Goal: Task Accomplishment & Management: Complete application form

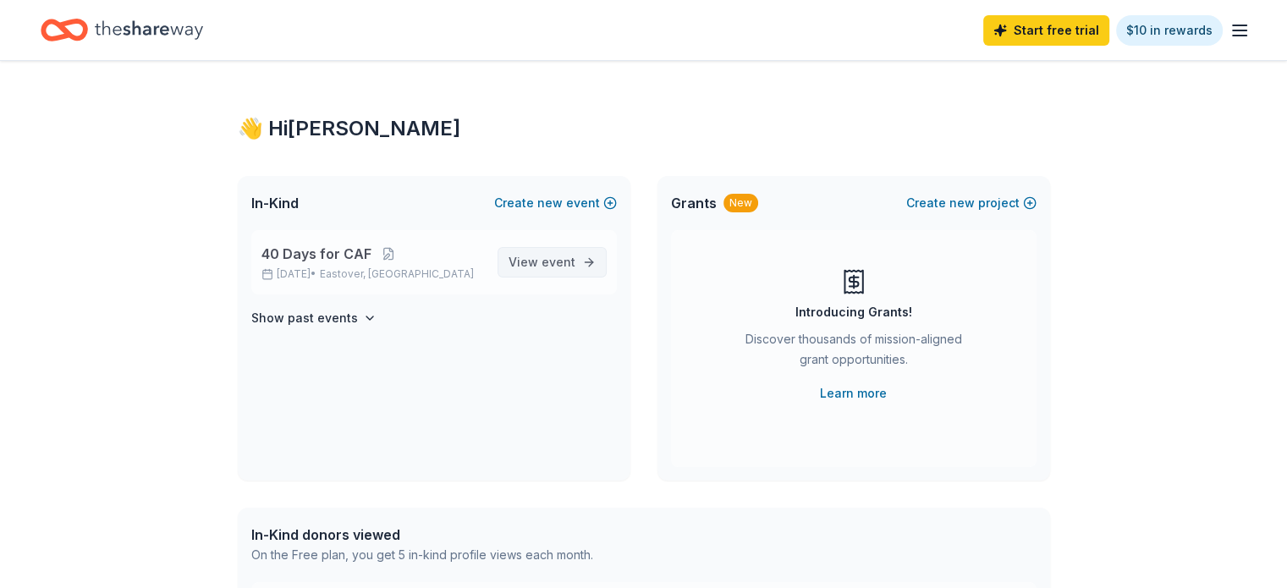
click at [549, 267] on span "event" at bounding box center [558, 262] width 34 height 14
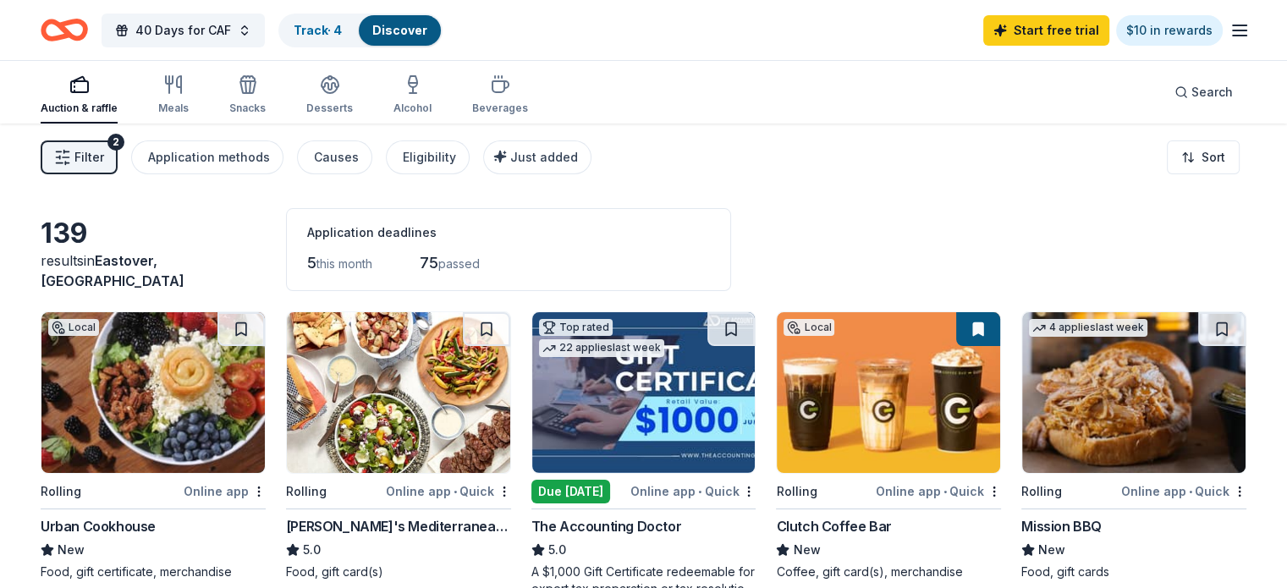
click at [71, 152] on icon "button" at bounding box center [62, 157] width 17 height 17
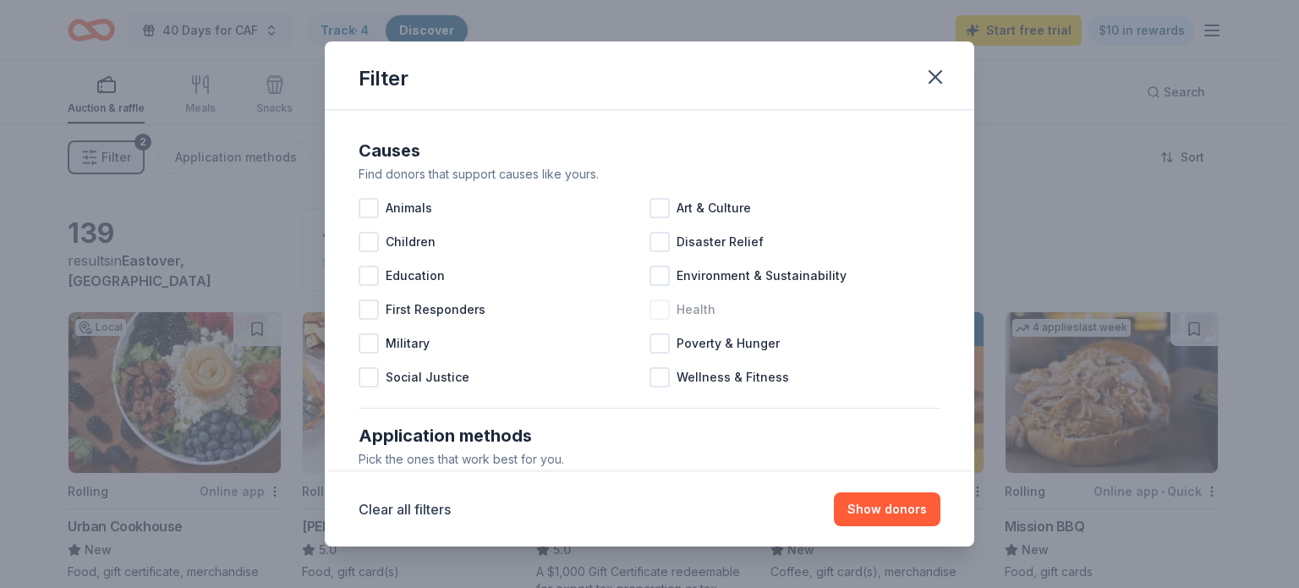
click at [658, 311] on div at bounding box center [660, 309] width 20 height 20
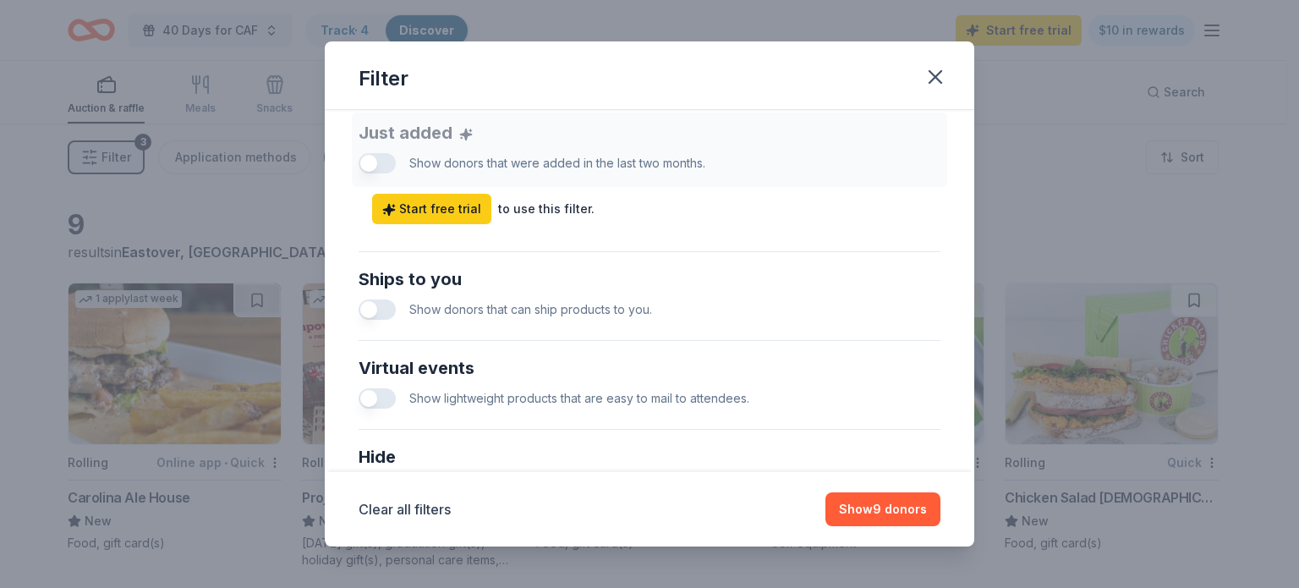
scroll to position [677, 0]
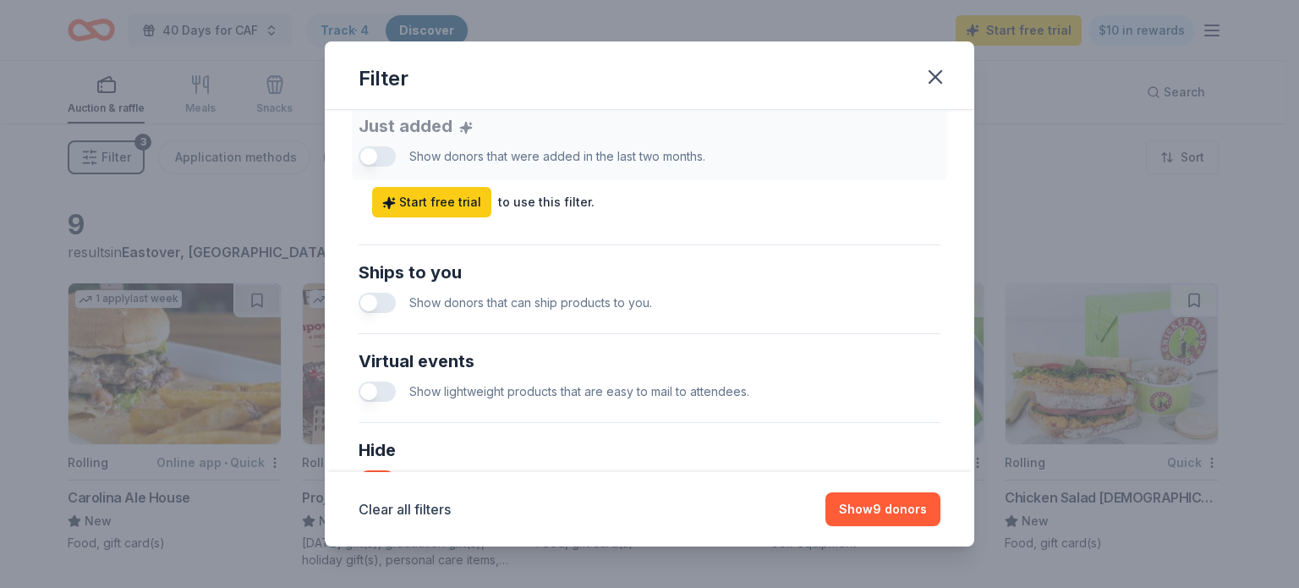
click at [883, 513] on button "Show 9 donors" at bounding box center [883, 509] width 115 height 34
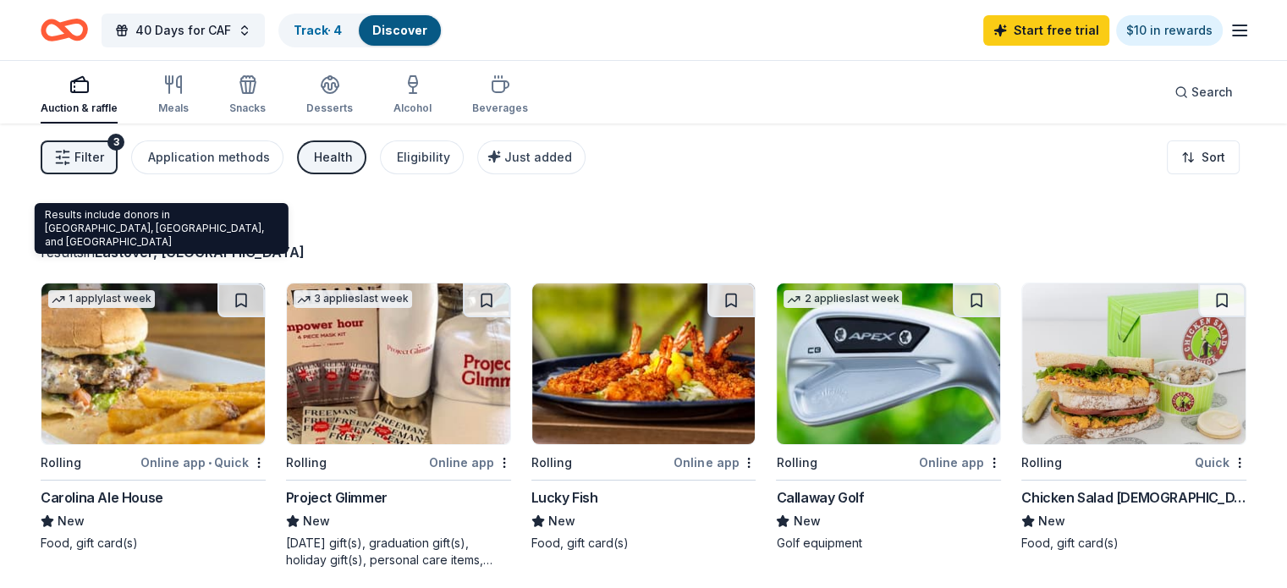
click at [193, 249] on span "Eastover, SC" at bounding box center [200, 252] width 210 height 17
click at [195, 249] on span "Eastover, SC" at bounding box center [200, 252] width 210 height 17
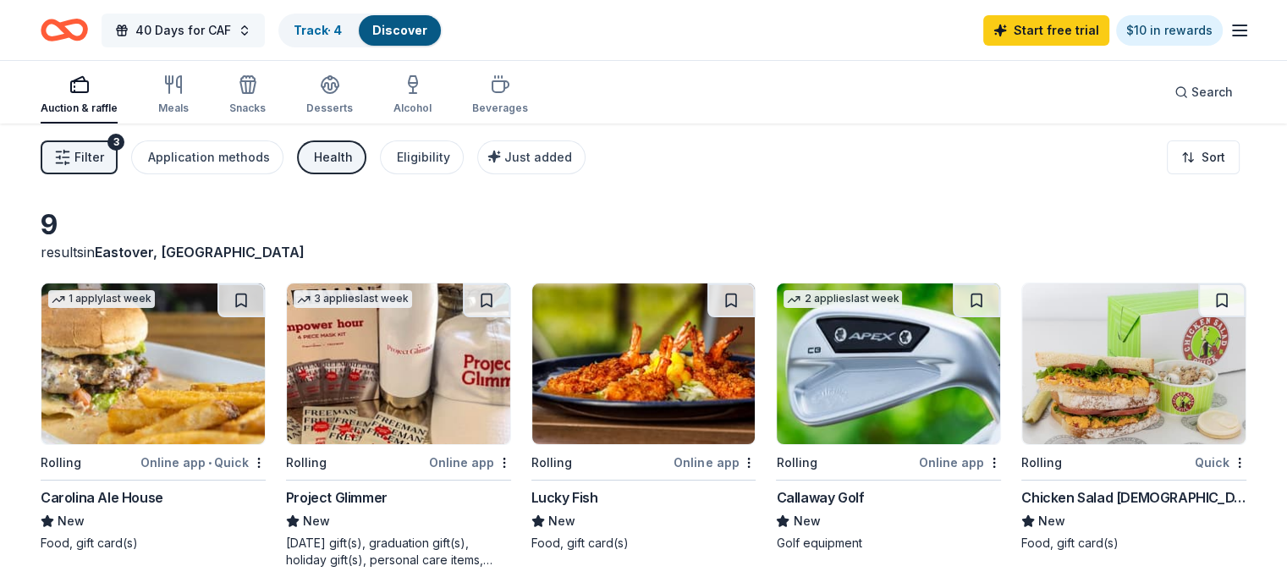
click at [221, 28] on span "40 Days for CAF" at bounding box center [183, 30] width 96 height 20
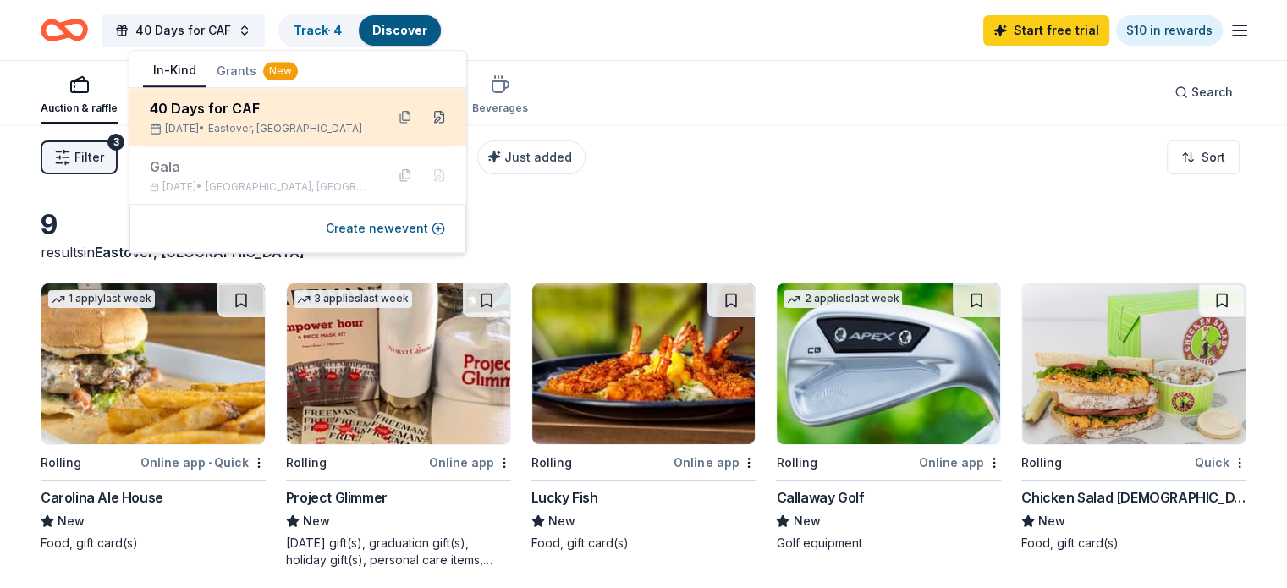
click at [436, 118] on button at bounding box center [439, 116] width 27 height 27
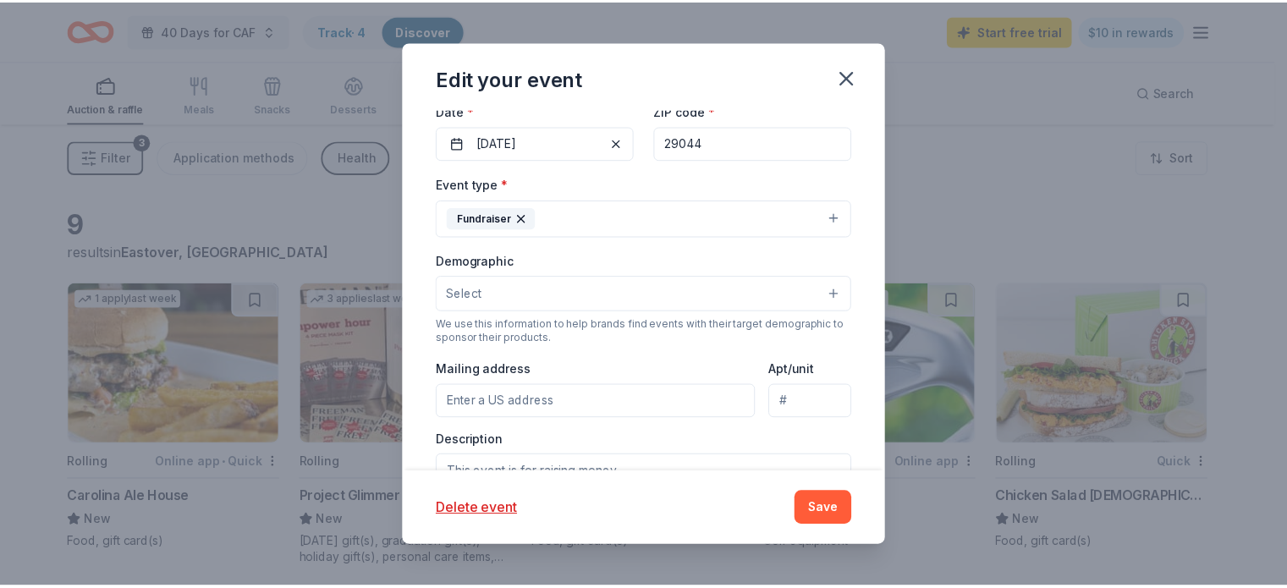
scroll to position [254, 0]
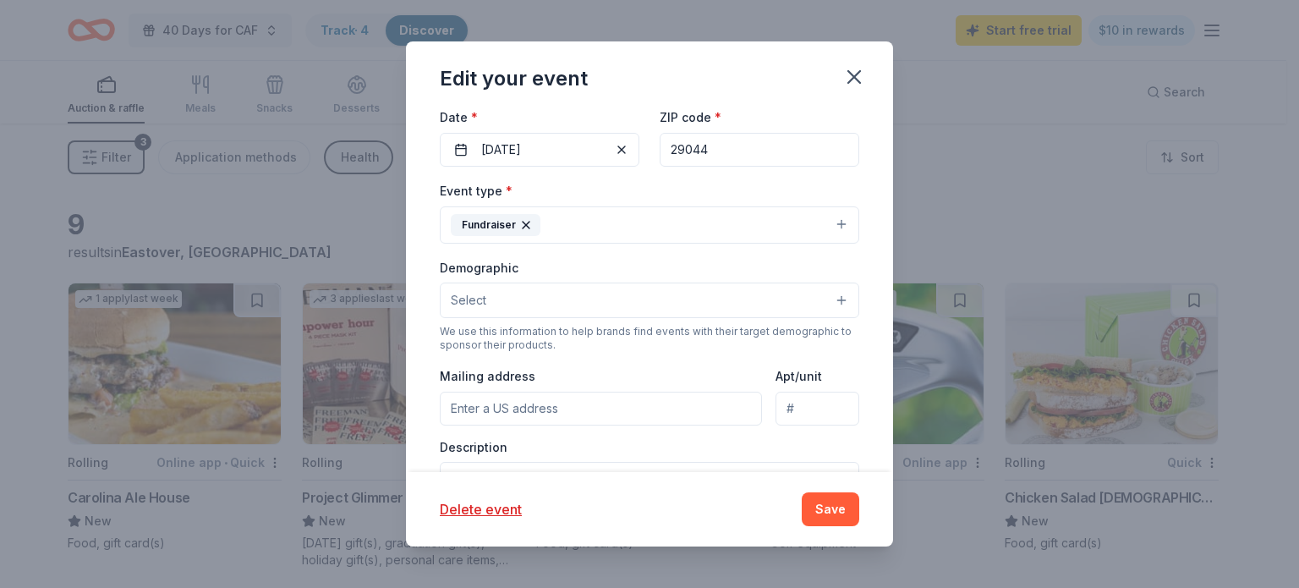
drag, startPoint x: 709, startPoint y: 148, endPoint x: 670, endPoint y: 145, distance: 39.1
click at [670, 145] on input "29044" at bounding box center [760, 150] width 200 height 34
type input "27605"
click at [844, 503] on button "Save" at bounding box center [831, 509] width 58 height 34
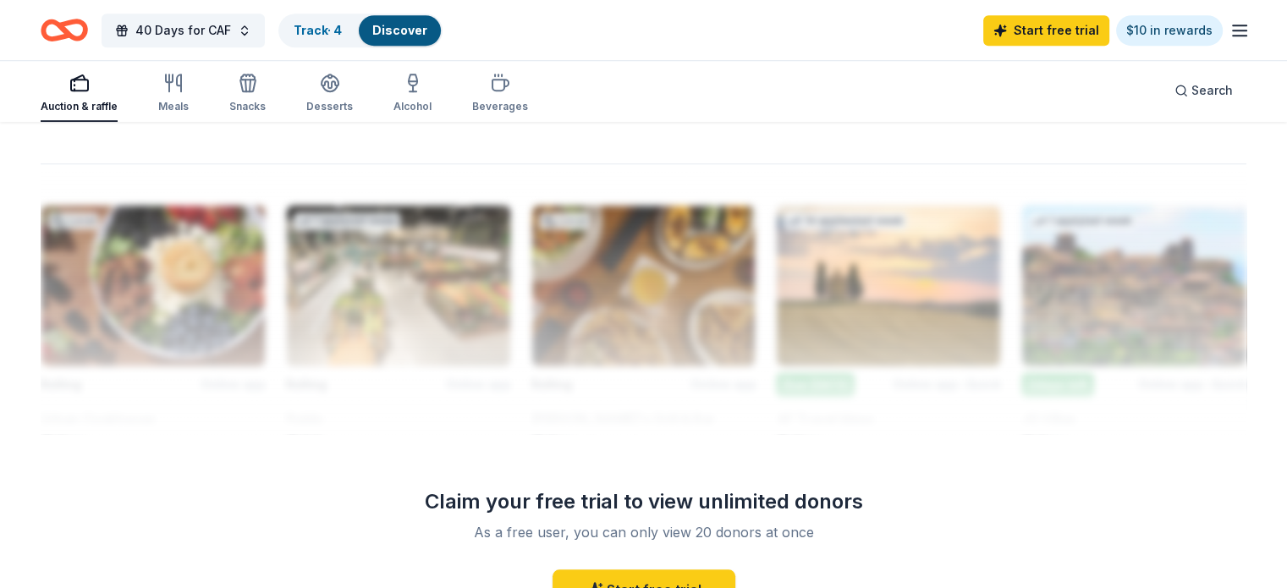
scroll to position [1607, 0]
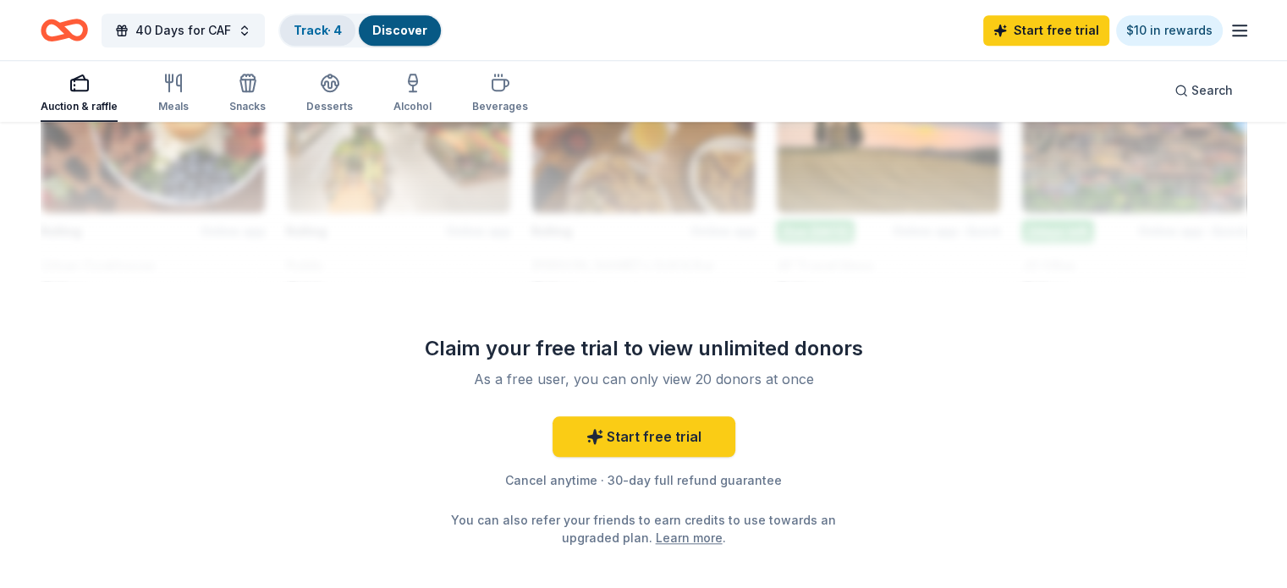
click at [336, 40] on div "Track · 4" at bounding box center [317, 30] width 75 height 30
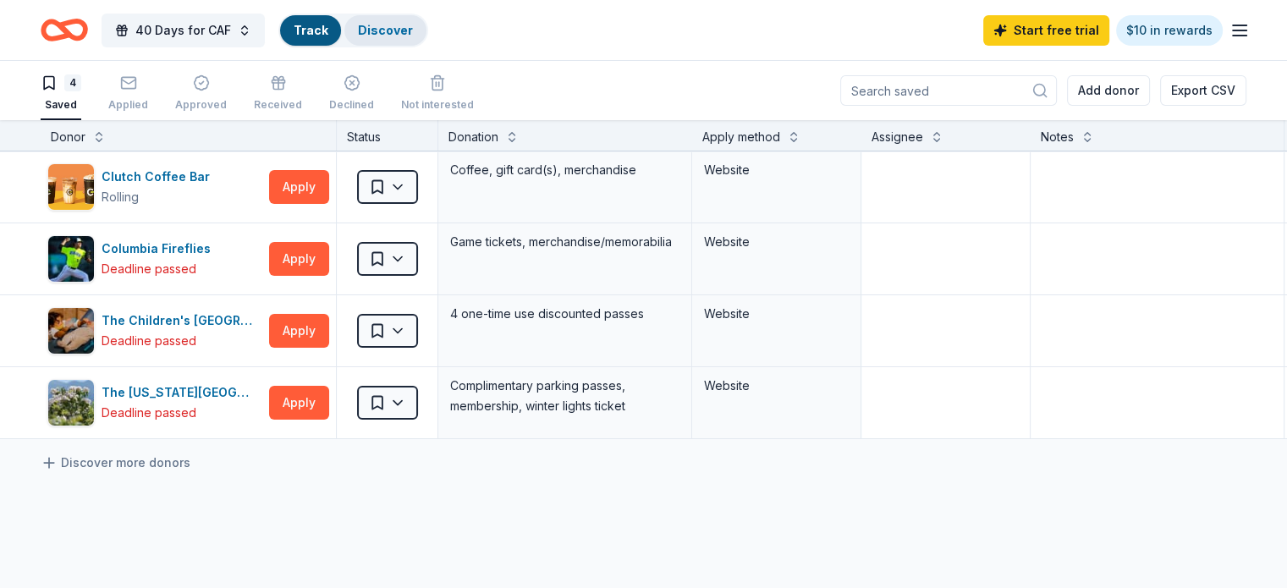
click at [413, 36] on link "Discover" at bounding box center [385, 30] width 55 height 14
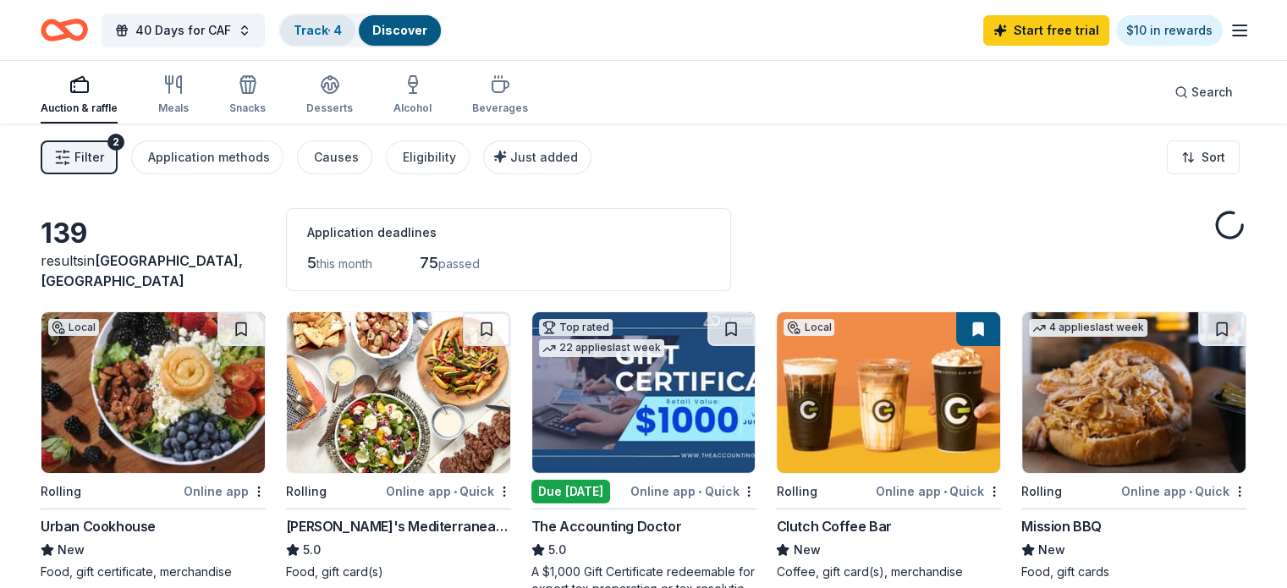
click at [342, 30] on link "Track · 4" at bounding box center [318, 30] width 48 height 14
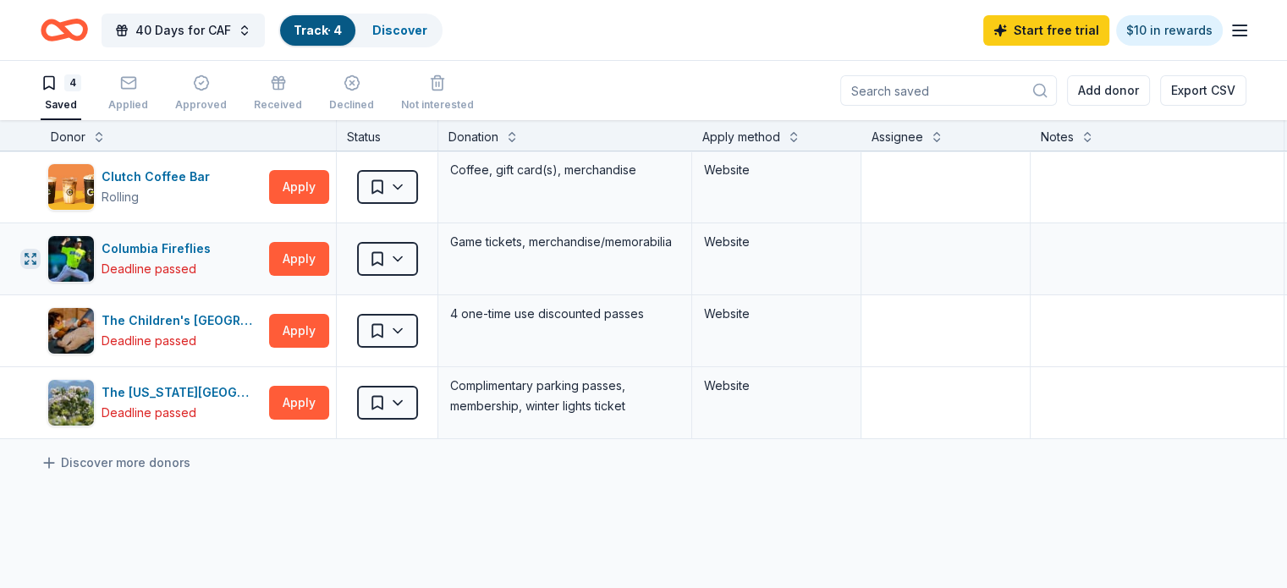
click at [37, 254] on icon "button" at bounding box center [31, 259] width 14 height 14
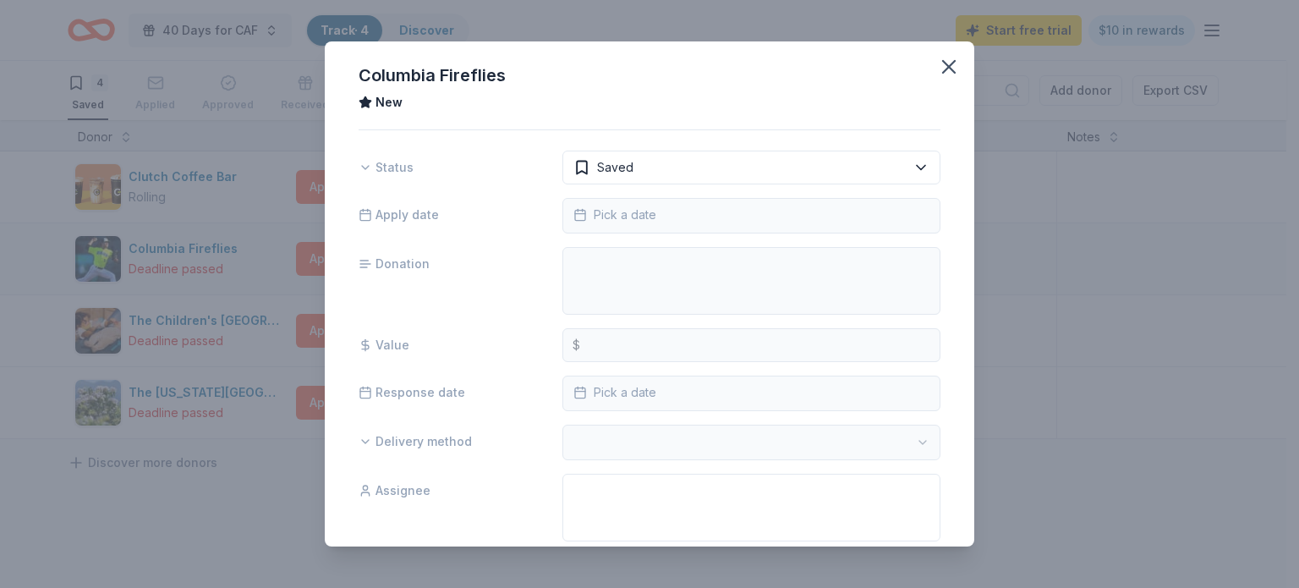
drag, startPoint x: 929, startPoint y: 67, endPoint x: 778, endPoint y: 84, distance: 151.5
click at [937, 67] on icon "button" at bounding box center [949, 67] width 24 height 24
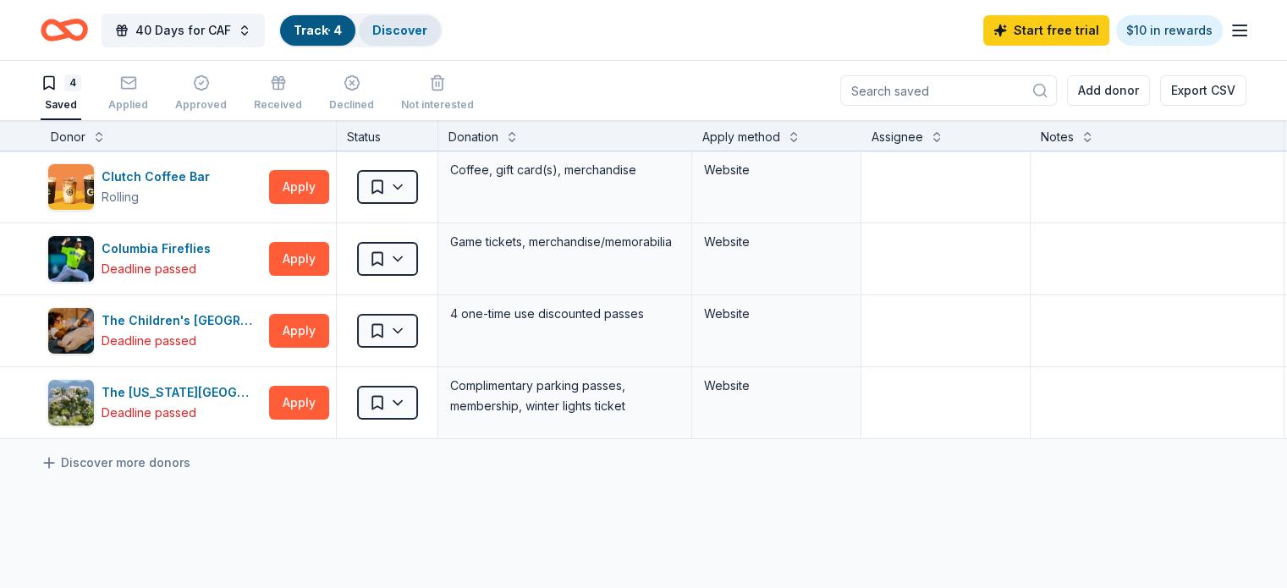
click at [421, 23] on link "Discover" at bounding box center [399, 30] width 55 height 14
click at [342, 30] on link "Track · 4" at bounding box center [318, 30] width 48 height 14
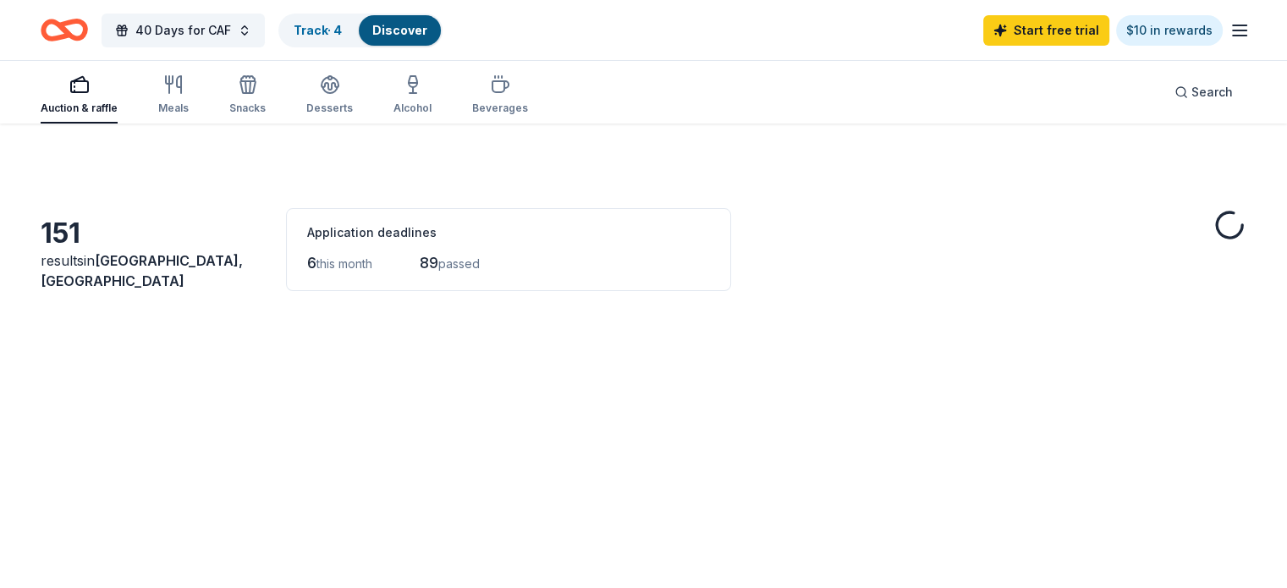
click at [459, 85] on div "Auction & raffle Meals Snacks Desserts Alcohol Beverages" at bounding box center [284, 96] width 487 height 56
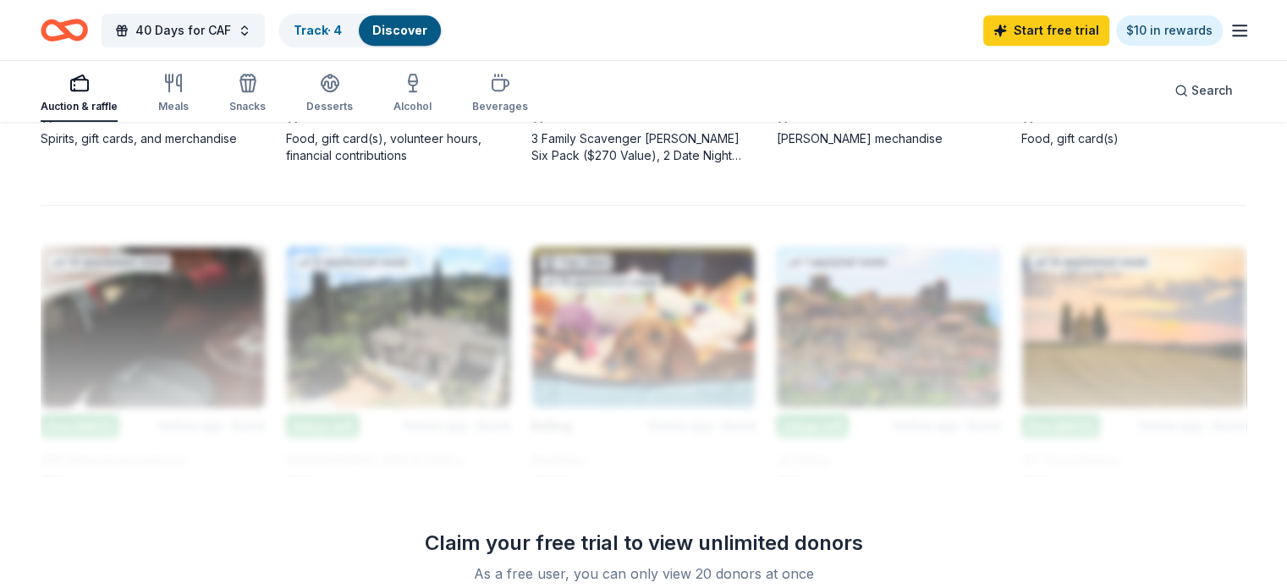
scroll to position [761, 0]
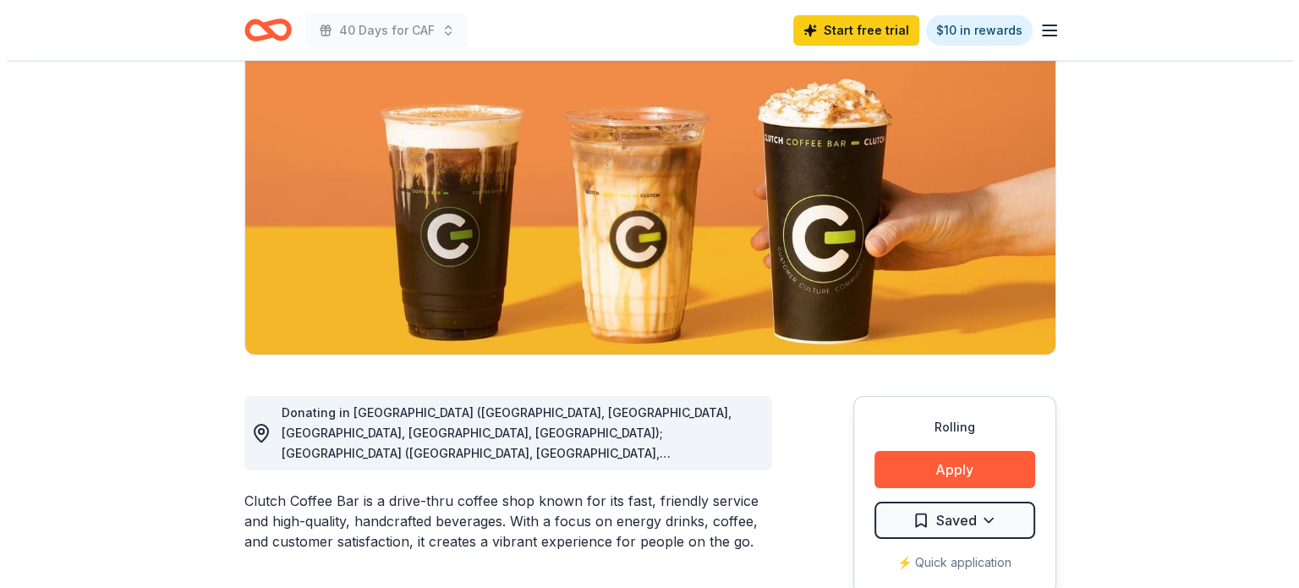
scroll to position [254, 0]
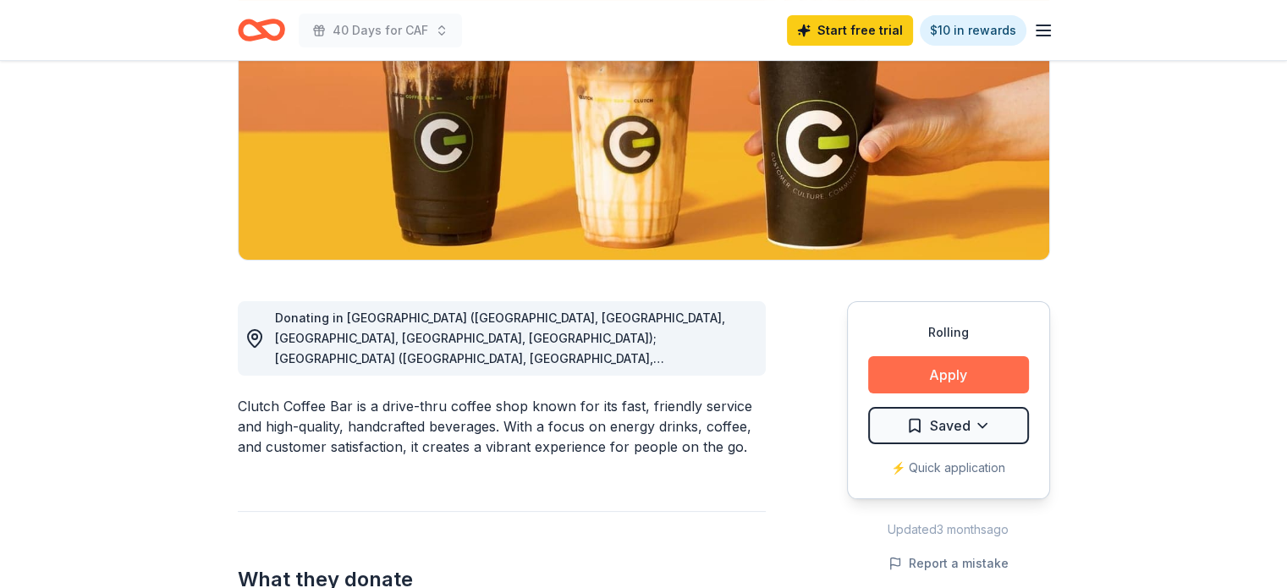
click at [927, 378] on button "Apply" at bounding box center [948, 374] width 161 height 37
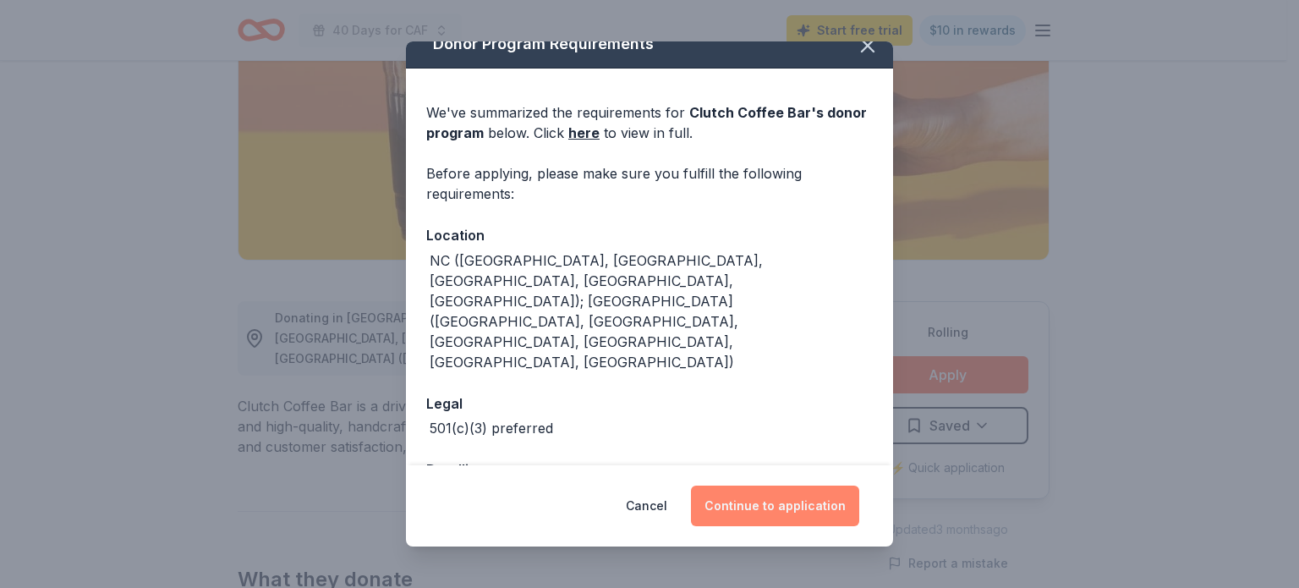
scroll to position [22, 0]
click at [768, 512] on button "Continue to application" at bounding box center [775, 506] width 168 height 41
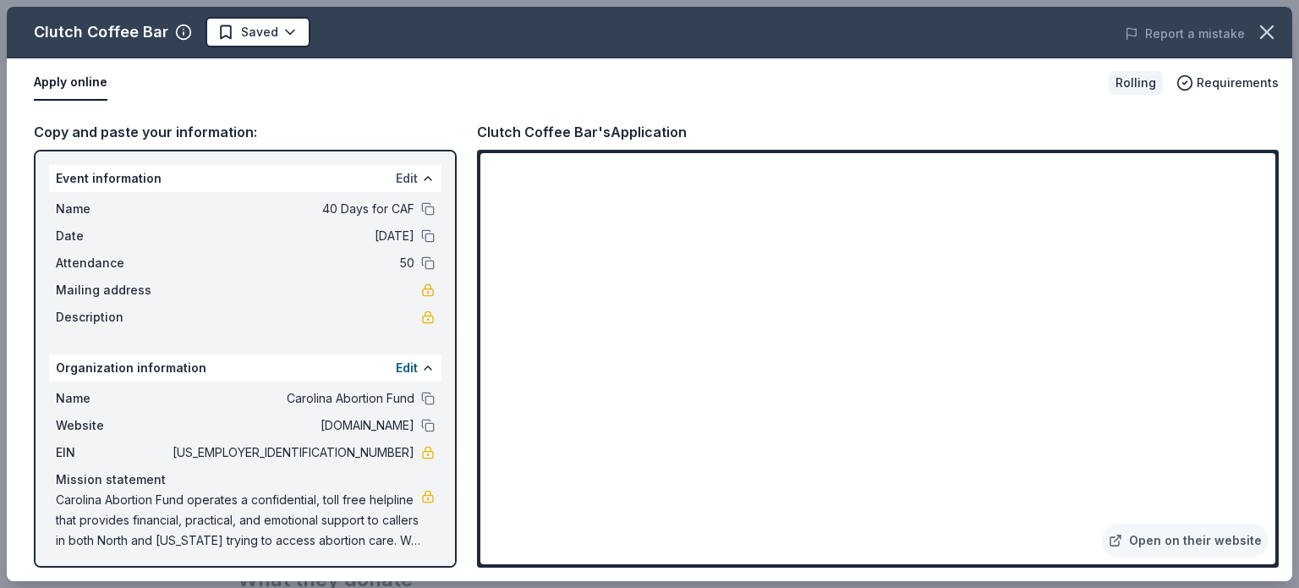
click at [396, 180] on button "Edit" at bounding box center [407, 178] width 22 height 20
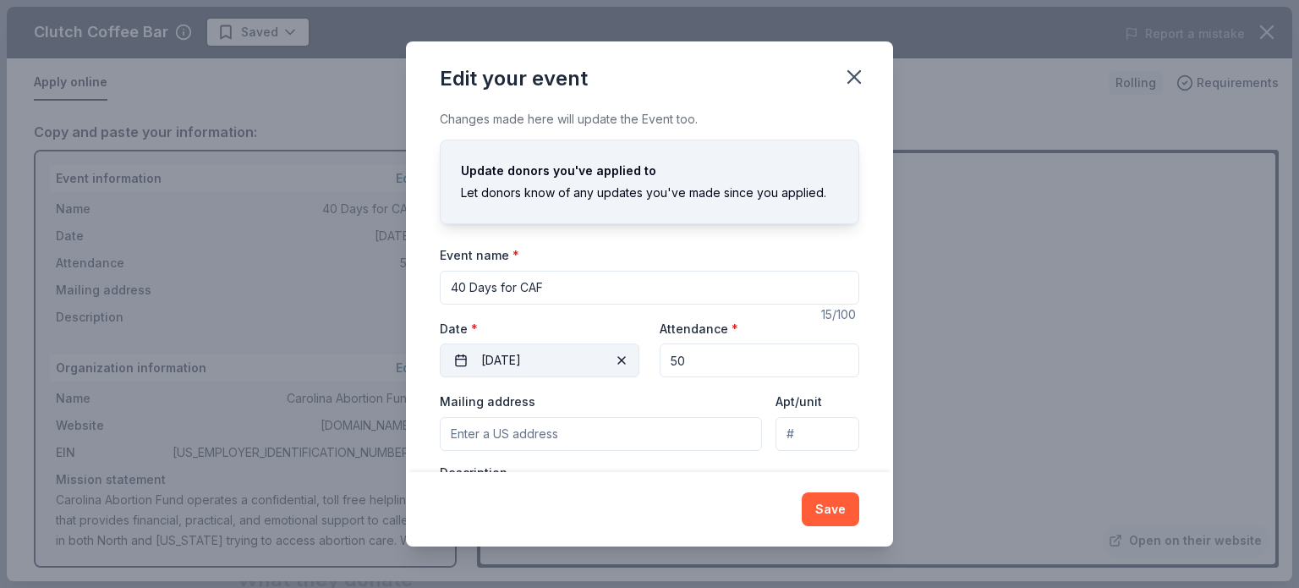
click at [535, 359] on button "09/30/2025" at bounding box center [540, 360] width 200 height 34
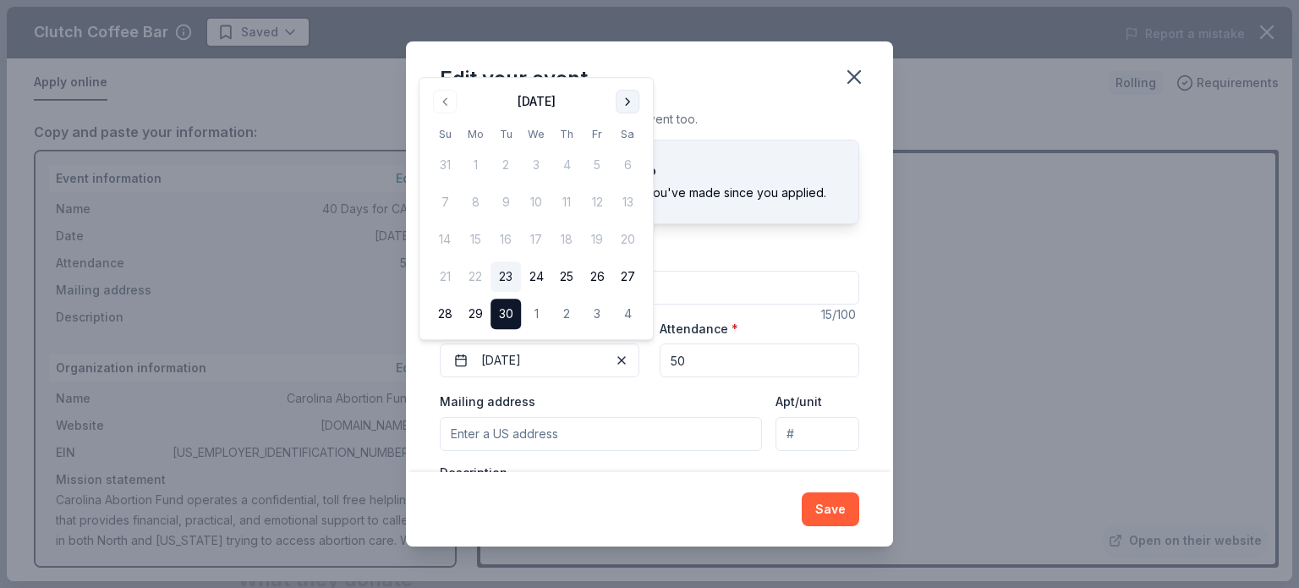
click at [624, 104] on button "Go to next month" at bounding box center [628, 102] width 24 height 24
click at [475, 206] on button "6" at bounding box center [475, 202] width 30 height 30
click at [829, 504] on button "Save" at bounding box center [831, 509] width 58 height 34
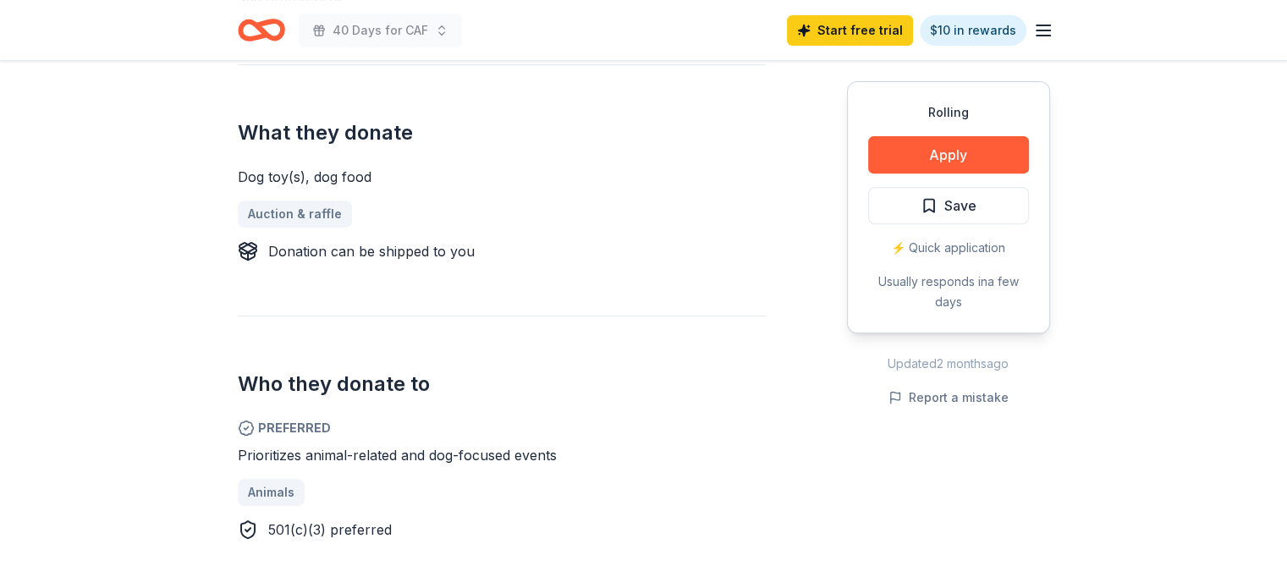
scroll to position [677, 0]
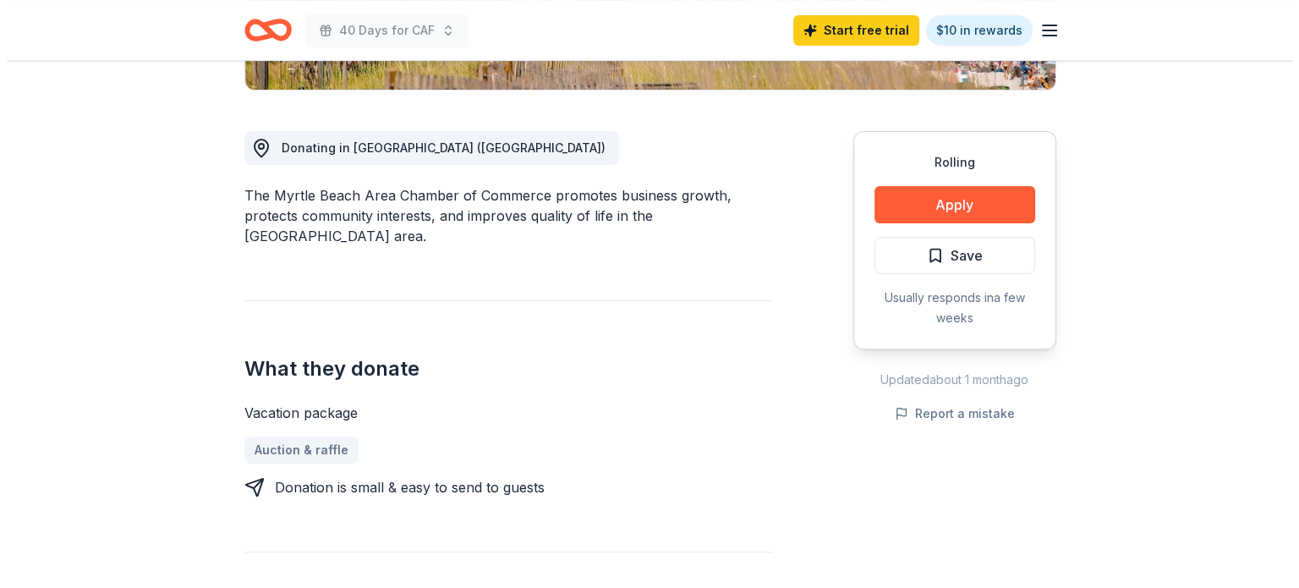
scroll to position [508, 0]
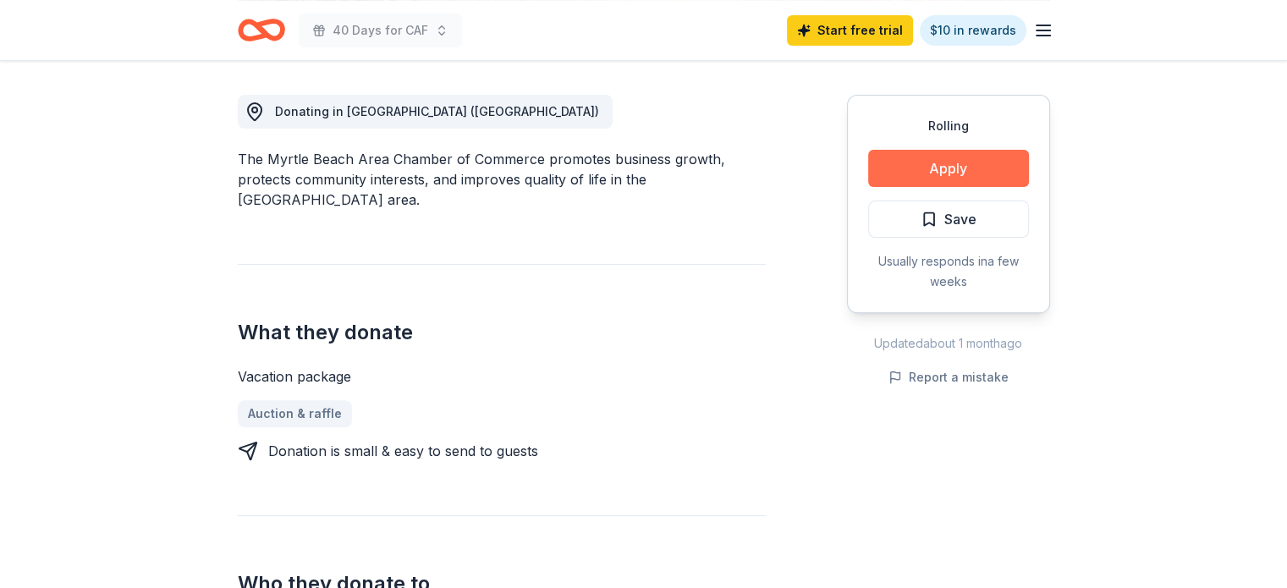
click at [881, 151] on button "Apply" at bounding box center [948, 168] width 161 height 37
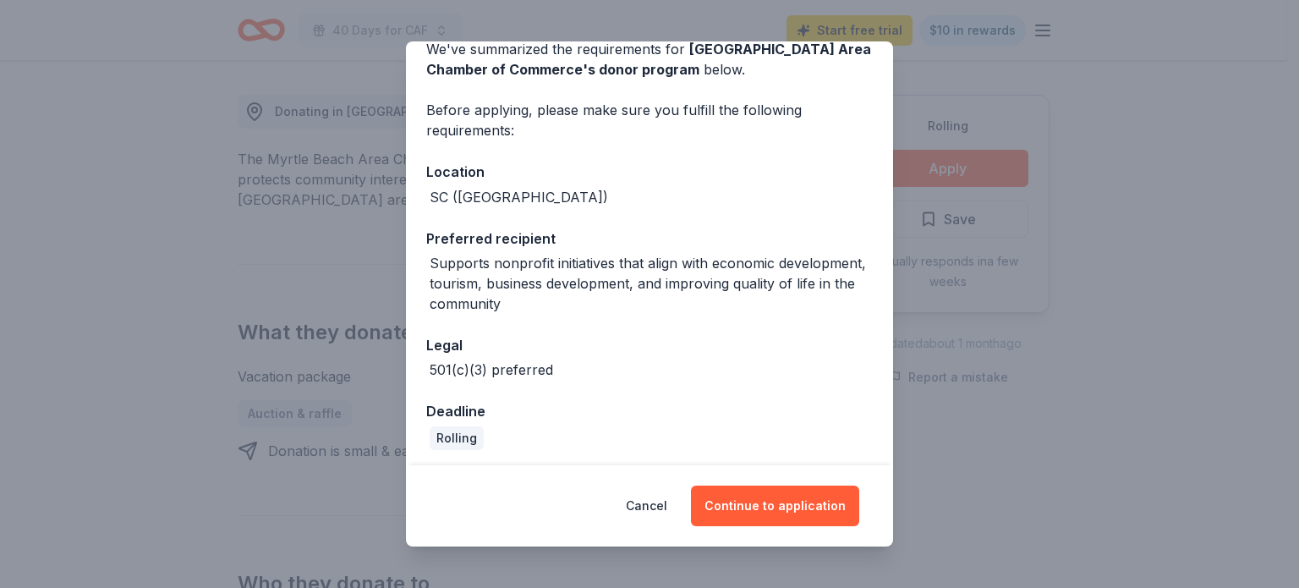
scroll to position [88, 0]
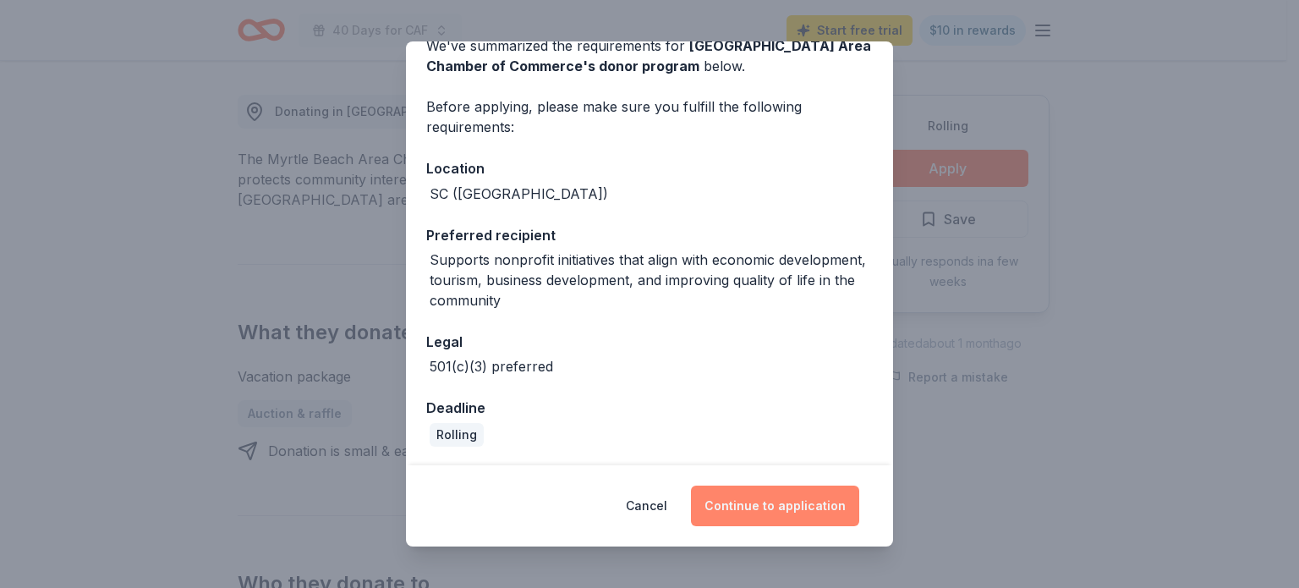
click at [805, 519] on button "Continue to application" at bounding box center [775, 506] width 168 height 41
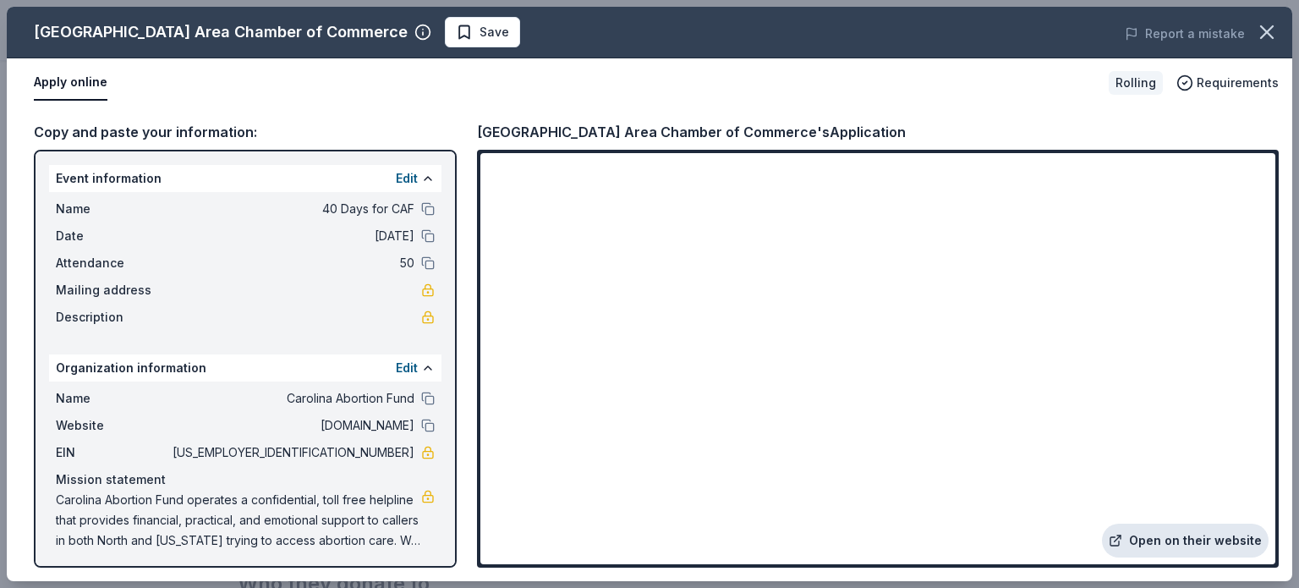
click at [1138, 544] on link "Open on their website" at bounding box center [1185, 541] width 167 height 34
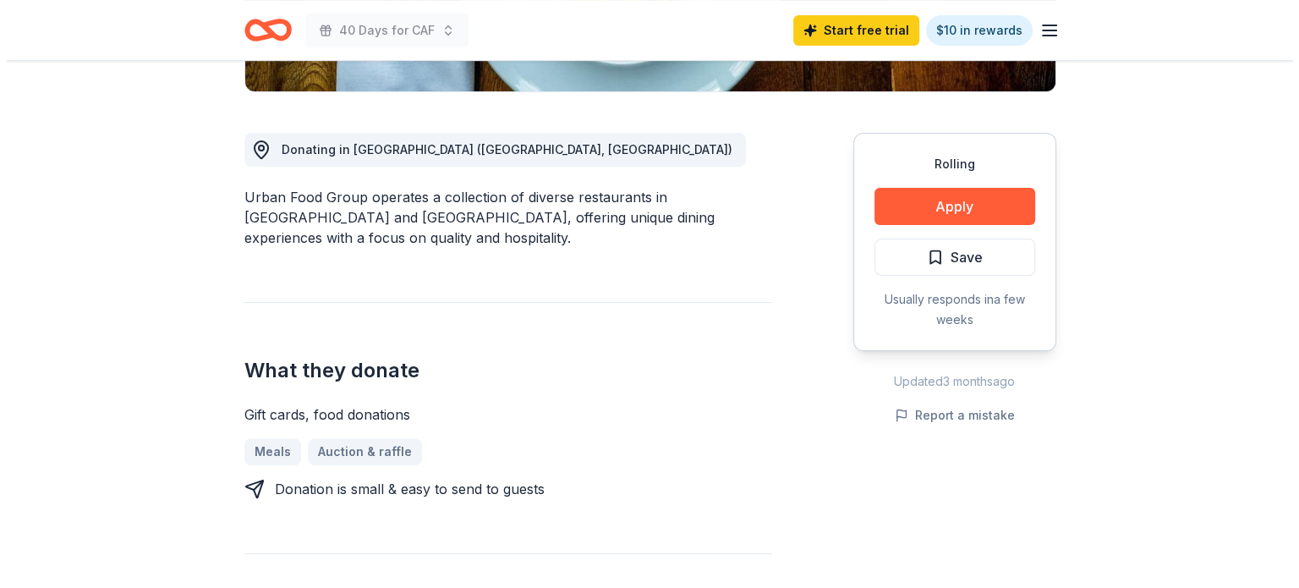
scroll to position [423, 0]
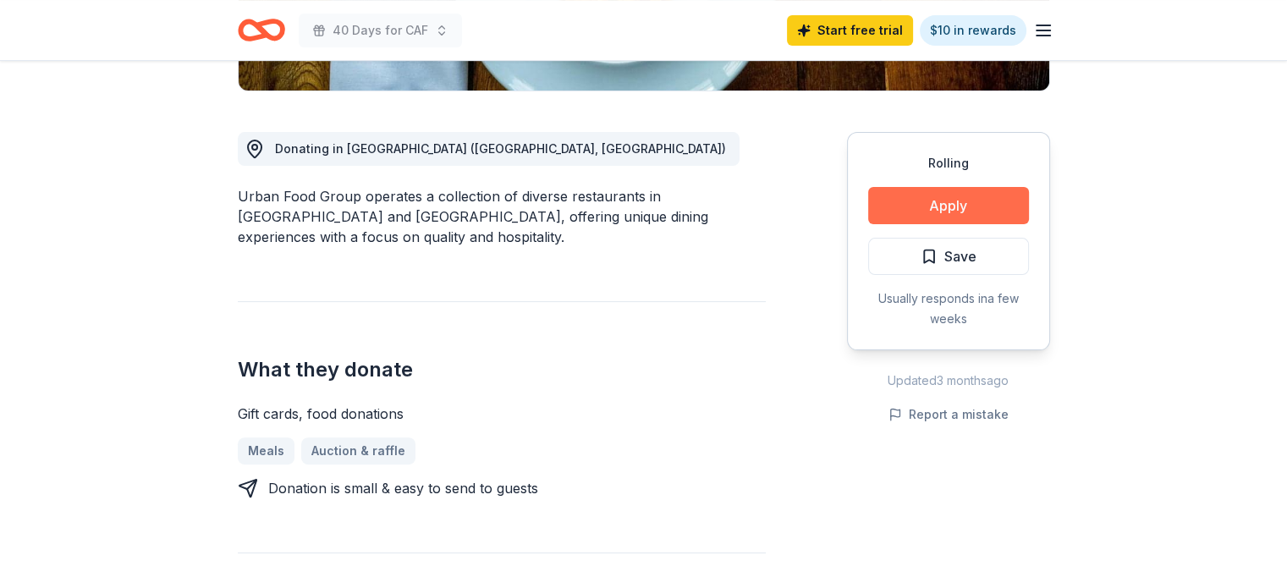
click at [906, 205] on button "Apply" at bounding box center [948, 205] width 161 height 37
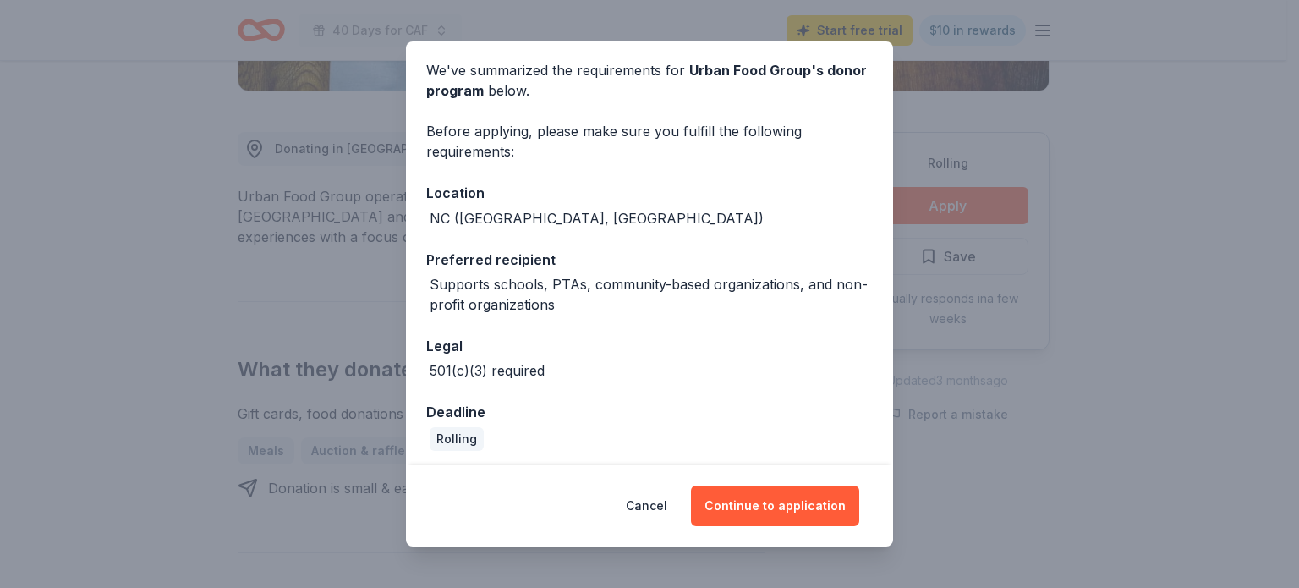
scroll to position [68, 0]
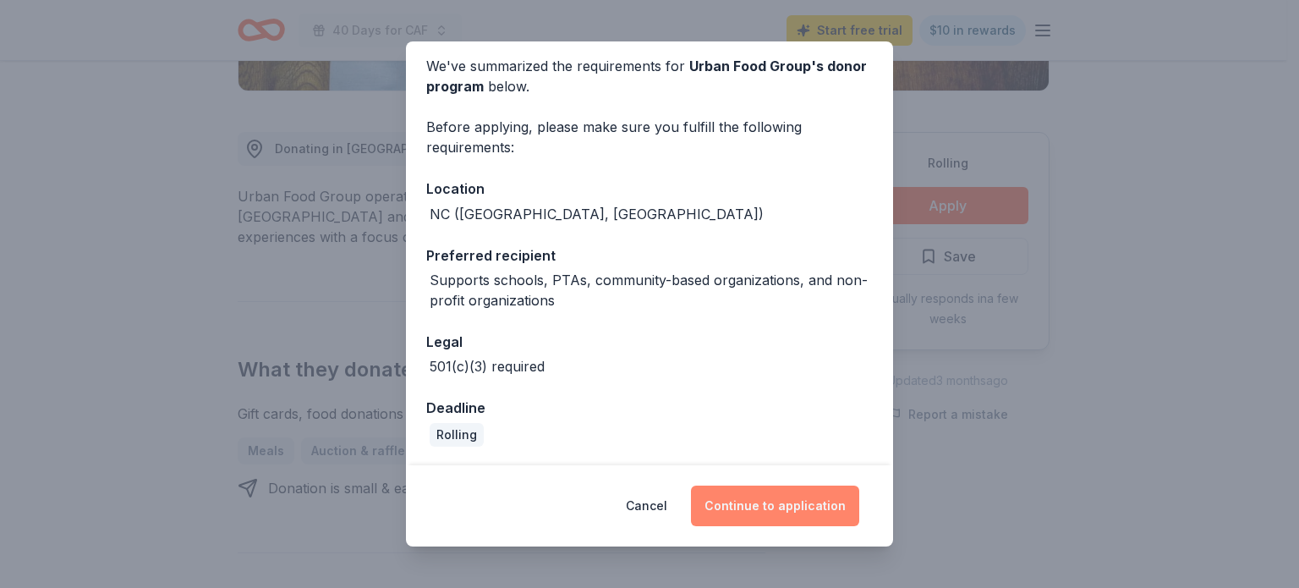
click at [841, 505] on button "Continue to application" at bounding box center [775, 506] width 168 height 41
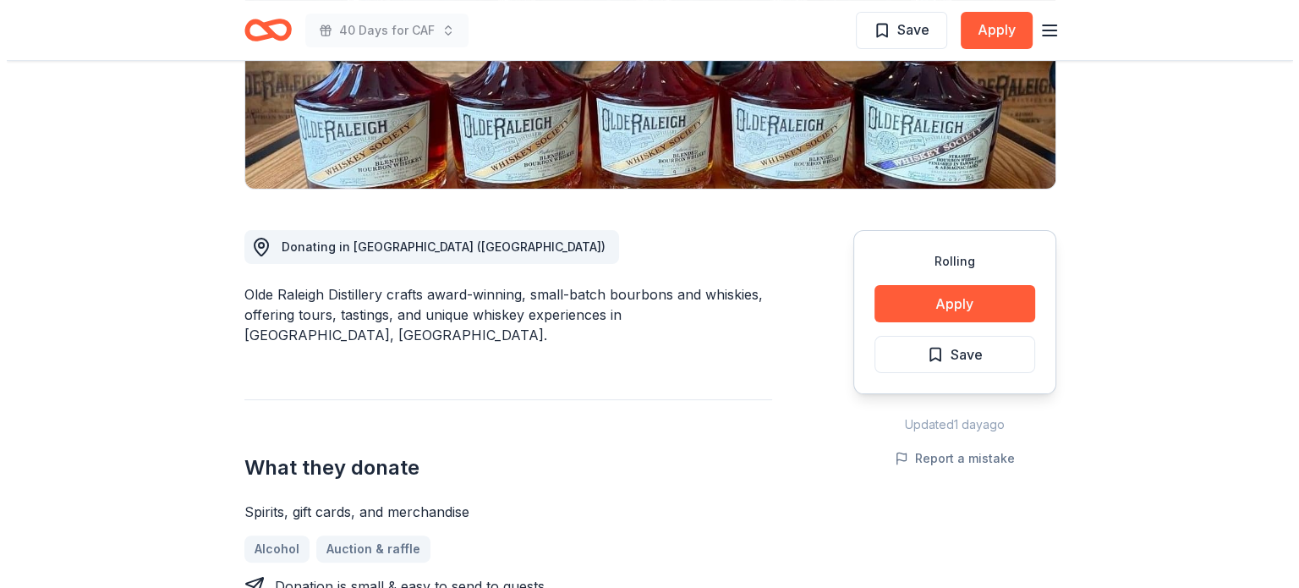
scroll to position [423, 0]
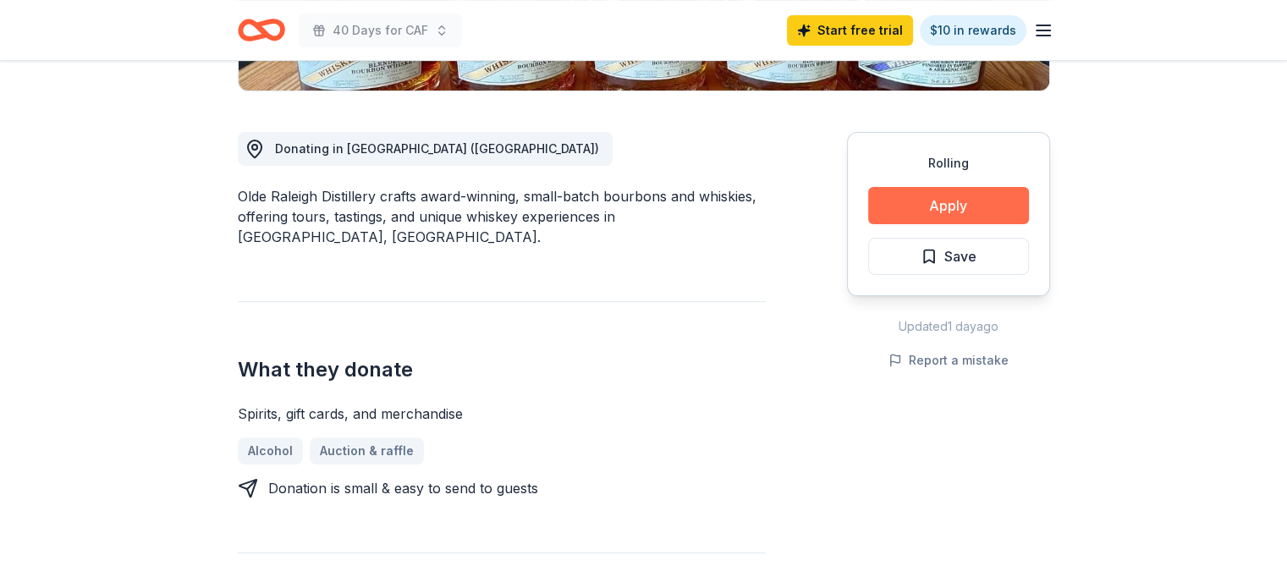
click at [903, 200] on button "Apply" at bounding box center [948, 205] width 161 height 37
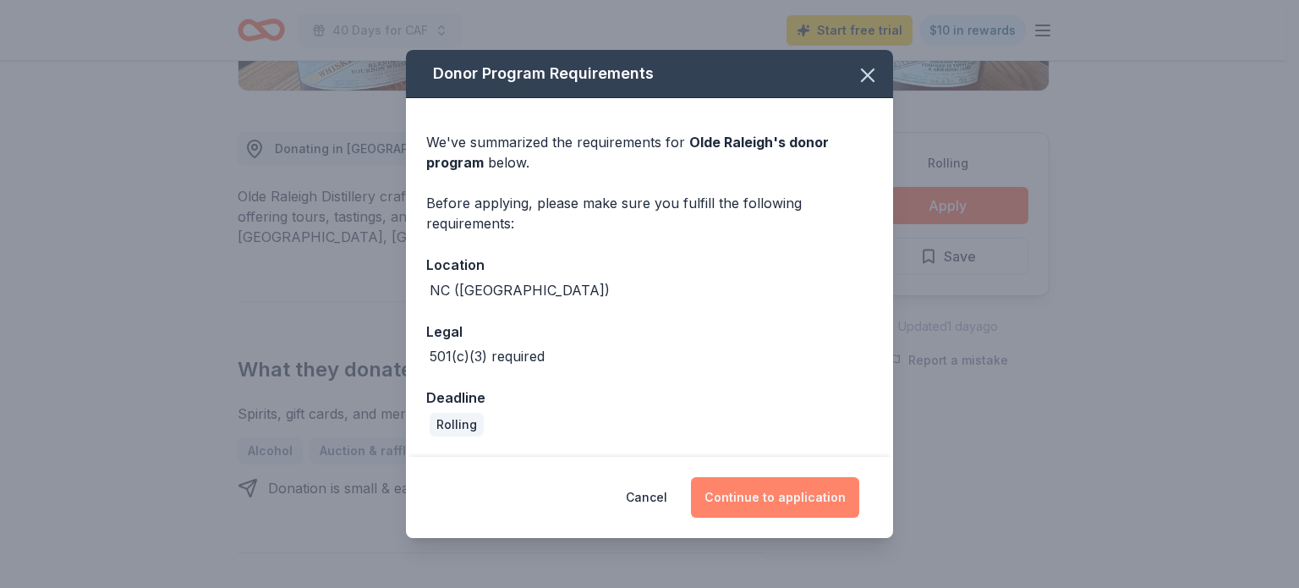
click at [778, 501] on button "Continue to application" at bounding box center [775, 497] width 168 height 41
